Goal: Task Accomplishment & Management: Use online tool/utility

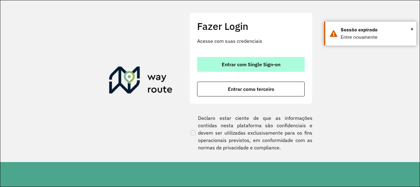
click at [252, 59] on button "Entrar com Single Sign-on" at bounding box center [251, 64] width 108 height 15
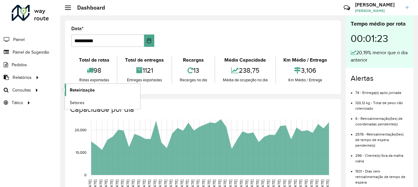
click at [83, 89] on span "Roteirização" at bounding box center [82, 90] width 25 height 6
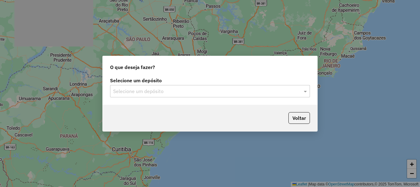
click at [140, 89] on input "text" at bounding box center [203, 91] width 181 height 7
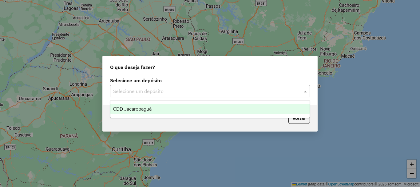
click at [141, 108] on span "CDD Jacarepaguá" at bounding box center [132, 108] width 39 height 5
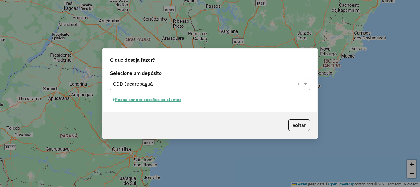
click at [125, 94] on div "Selecione um depósito Selecione um depósito × CDD Jacarepaguá × Pesquisar por s…" at bounding box center [210, 89] width 215 height 43
click at [126, 97] on button "Pesquisar por sessões existentes" at bounding box center [147, 100] width 74 height 10
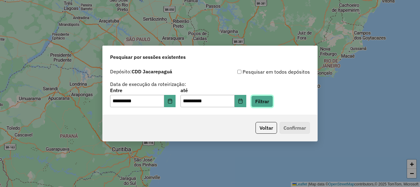
click at [273, 101] on button "Filtrar" at bounding box center [262, 101] width 22 height 12
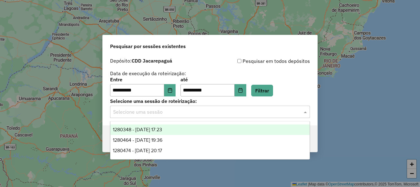
click at [159, 116] on div "Selecione uma sessão" at bounding box center [210, 111] width 200 height 12
click at [162, 127] on span "1280348 - [DATE] 17:23" at bounding box center [137, 129] width 49 height 5
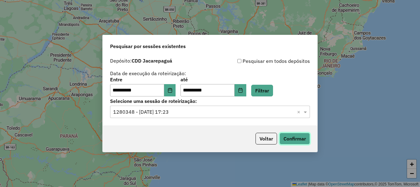
click at [302, 141] on button "Confirmar" at bounding box center [294, 139] width 30 height 12
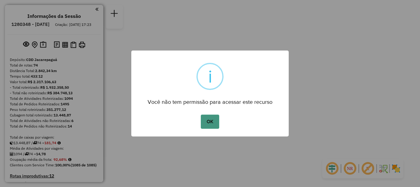
click at [211, 120] on button "OK" at bounding box center [210, 121] width 18 height 14
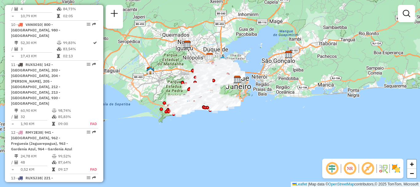
scroll to position [1710, 0]
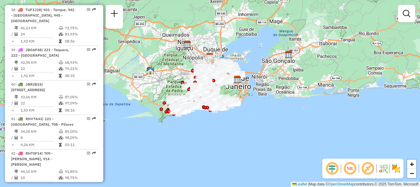
select select "**********"
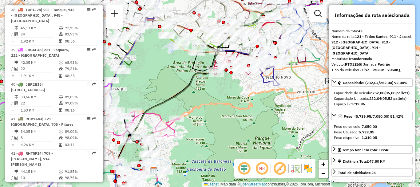
drag, startPoint x: 89, startPoint y: 95, endPoint x: 88, endPoint y: 92, distance: 3.5
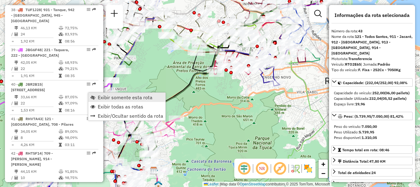
click at [118, 97] on span "Exibir somente esta rota" at bounding box center [125, 97] width 55 height 5
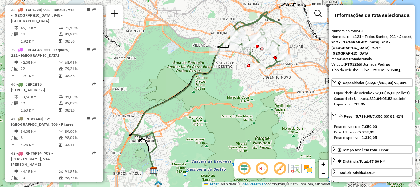
drag, startPoint x: 263, startPoint y: 87, endPoint x: 254, endPoint y: 96, distance: 13.0
click at [254, 96] on div "Rota 43 - Placa RTO2E65 55067519 - LUIZ RIOS MACEDO TRA Janela de atendimento G…" at bounding box center [210, 93] width 420 height 187
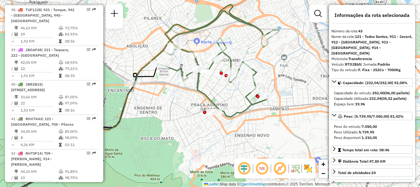
drag, startPoint x: 246, startPoint y: 65, endPoint x: 284, endPoint y: 68, distance: 38.0
click at [284, 68] on div "Janela de atendimento Grade de atendimento Capacidade Transportadoras Veículos …" at bounding box center [210, 93] width 420 height 187
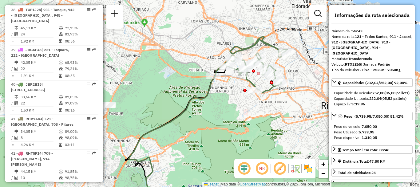
scroll to position [1877, 0]
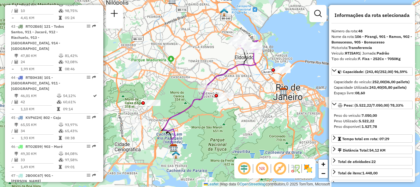
drag, startPoint x: 214, startPoint y: 74, endPoint x: 196, endPoint y: 79, distance: 18.4
click at [196, 79] on icon at bounding box center [209, 97] width 93 height 105
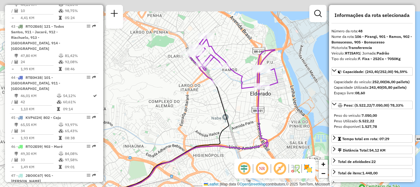
drag, startPoint x: 195, startPoint y: 69, endPoint x: 225, endPoint y: 92, distance: 38.6
click at [225, 91] on icon at bounding box center [152, 139] width 154 height 171
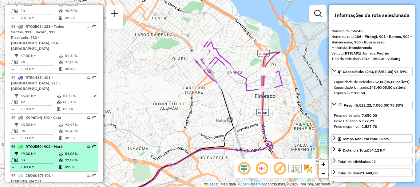
click at [30, 150] on td "49,30 KM" at bounding box center [39, 153] width 38 height 6
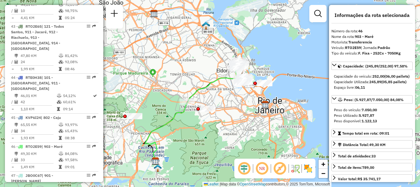
drag, startPoint x: 223, startPoint y: 54, endPoint x: 198, endPoint y: 82, distance: 37.2
click at [198, 82] on div "Janela de atendimento Grade de atendimento Capacidade Transportadoras Veículos …" at bounding box center [210, 93] width 420 height 187
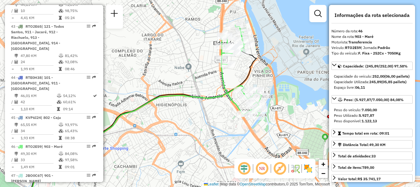
drag, startPoint x: 242, startPoint y: 76, endPoint x: 220, endPoint y: 75, distance: 22.8
click at [221, 75] on icon at bounding box center [241, 70] width 40 height 91
